Goal: Information Seeking & Learning: Learn about a topic

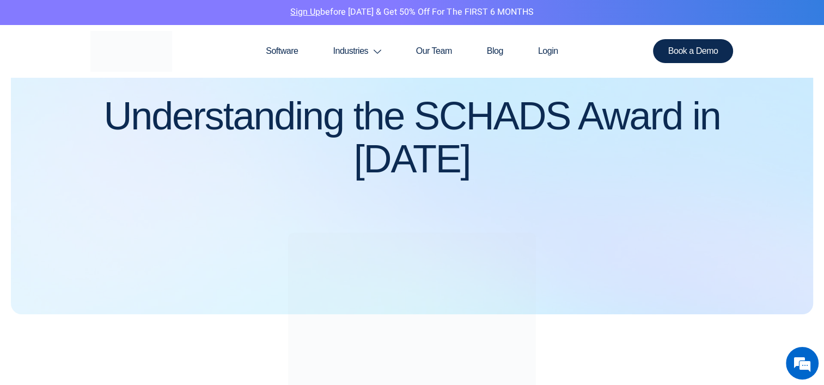
scroll to position [105, 0]
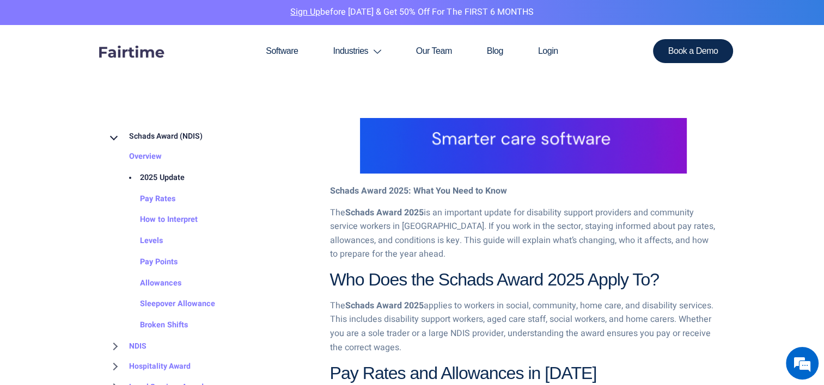
scroll to position [610, 0]
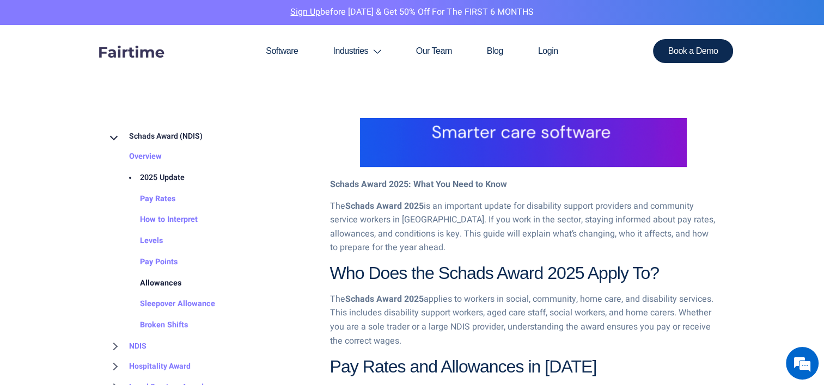
click at [172, 281] on link "Allowances" at bounding box center [149, 283] width 63 height 21
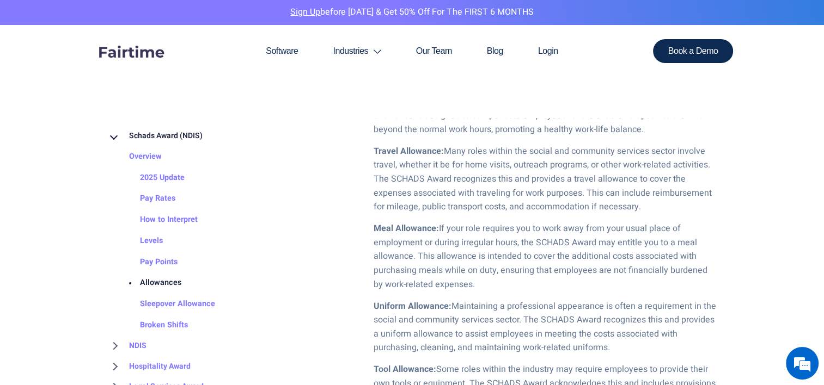
click at [353, 333] on ol "Uniform Allowance: Maintaining a professional appearance is often a requirement…" at bounding box center [534, 328] width 365 height 56
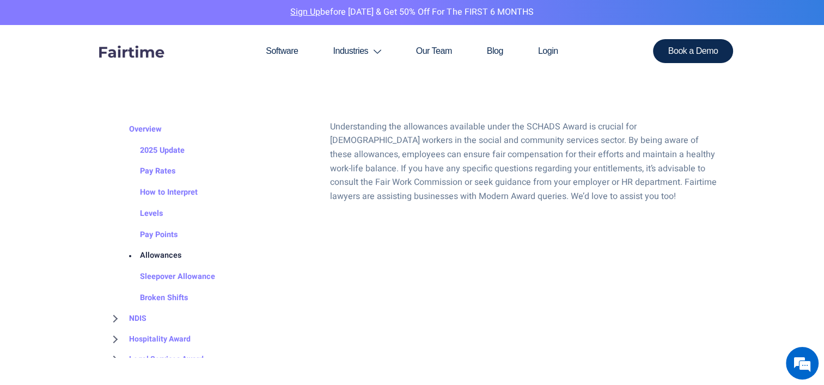
scroll to position [1283, 0]
